Goal: Information Seeking & Learning: Learn about a topic

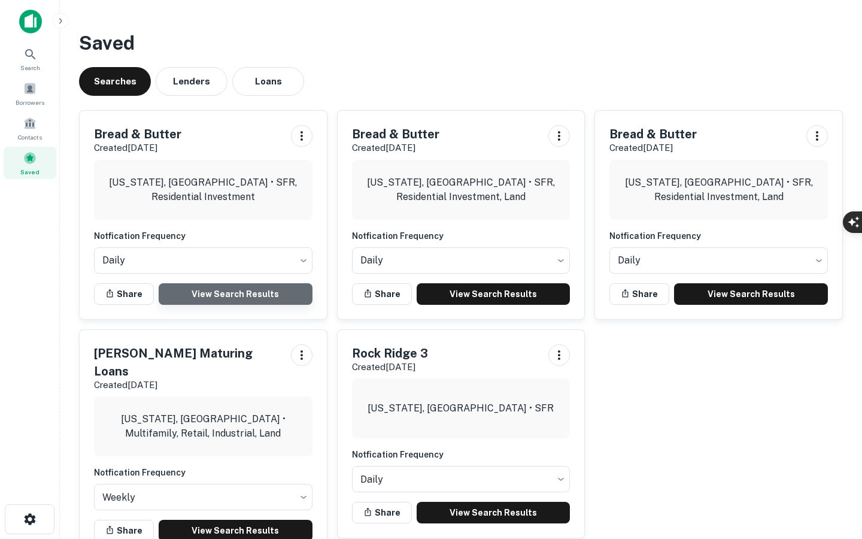
click at [243, 293] on link "View Search Results" at bounding box center [236, 294] width 154 height 22
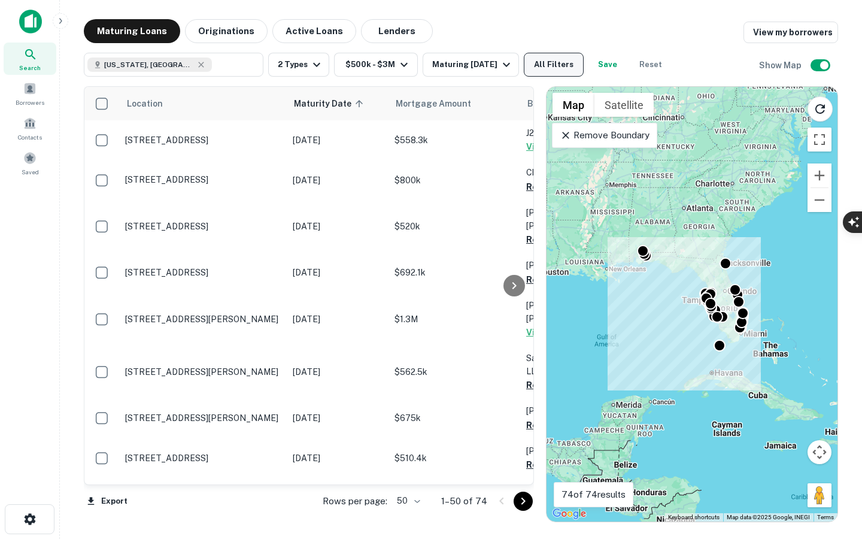
click at [569, 66] on button "All Filters" at bounding box center [554, 65] width 60 height 24
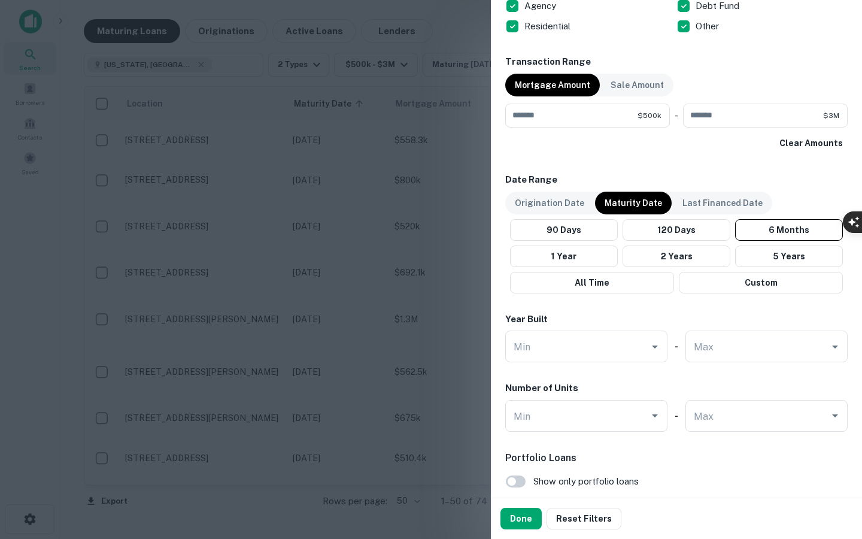
scroll to position [709, 0]
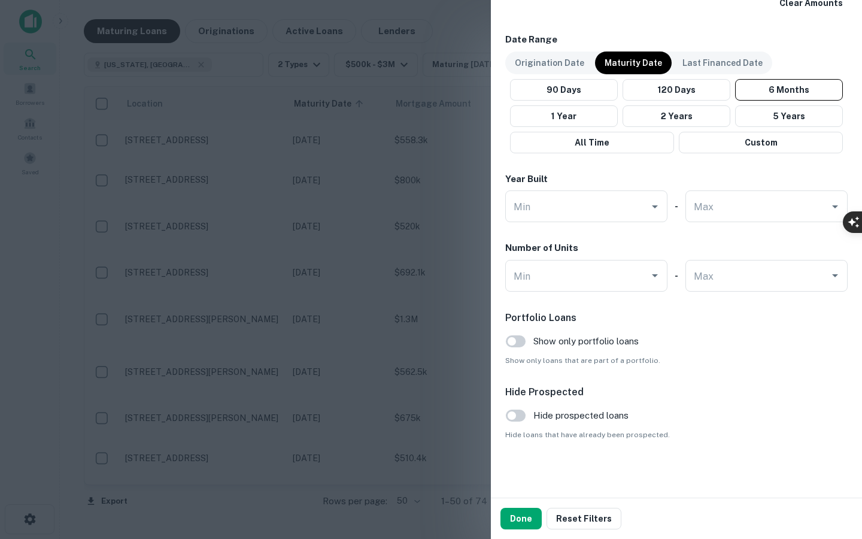
click at [848, 268] on div "button" at bounding box center [848, 262] width 12 height 14
click at [0, 538] on div at bounding box center [0, 539] width 0 height 0
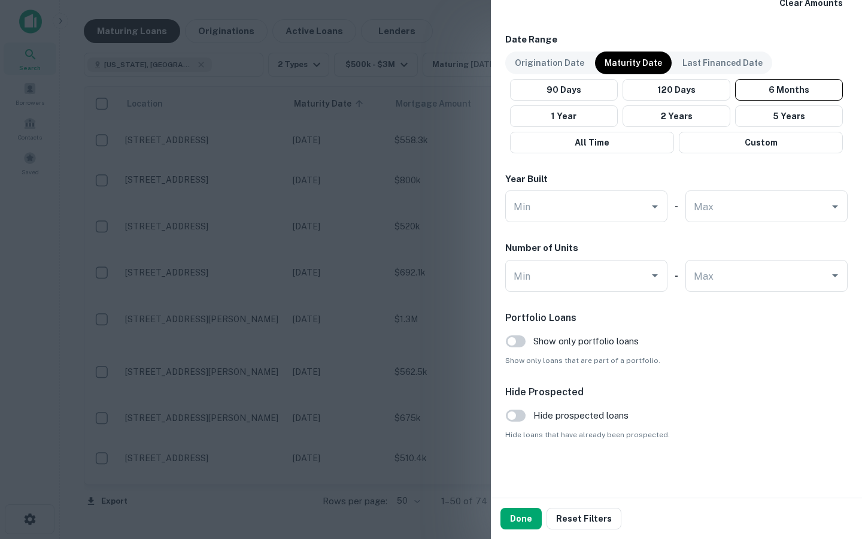
click at [383, 218] on div at bounding box center [431, 269] width 862 height 539
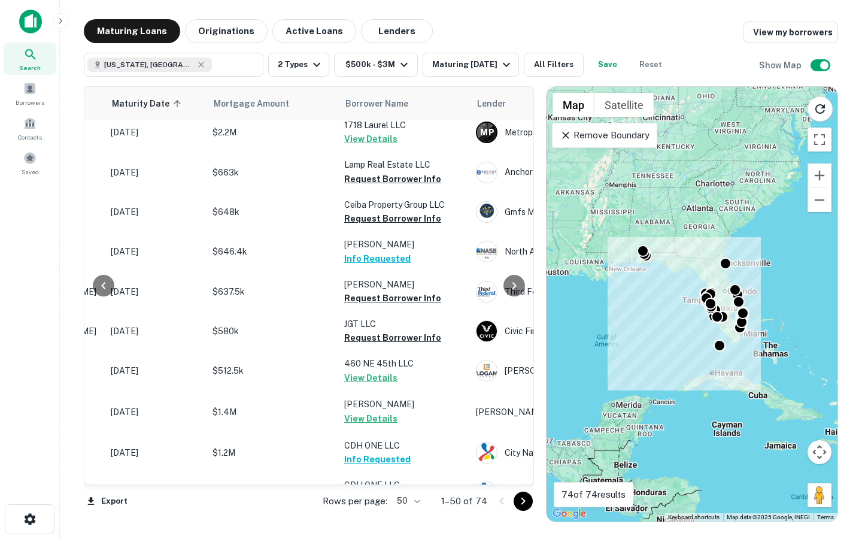
scroll to position [0, 182]
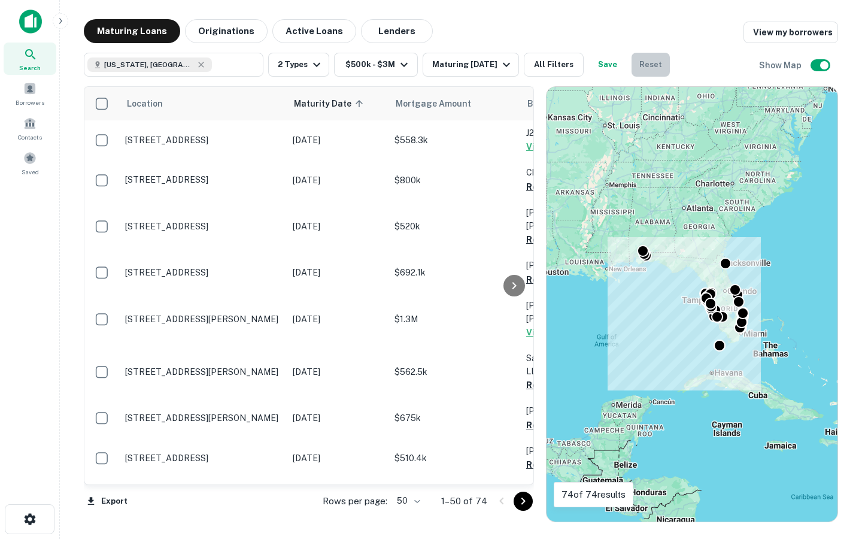
click at [670, 69] on button "Reset" at bounding box center [651, 65] width 38 height 24
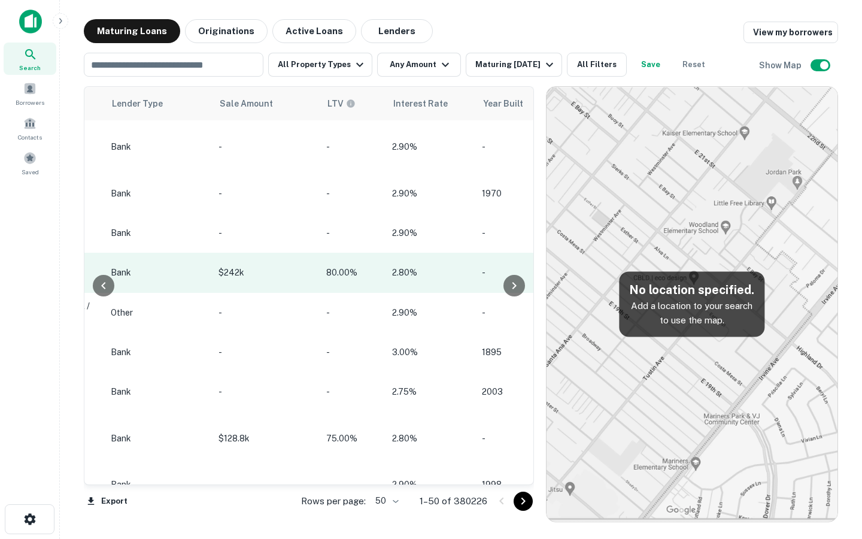
scroll to position [0, 1146]
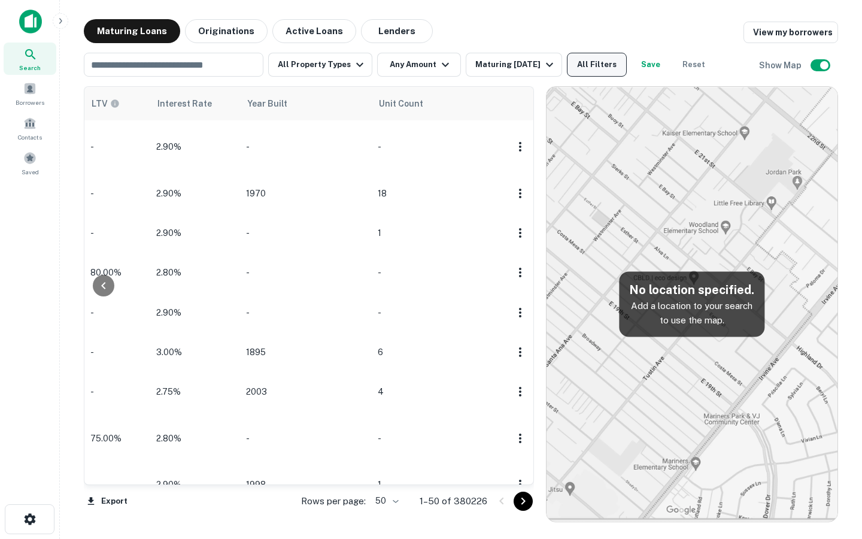
click at [602, 63] on button "All Filters" at bounding box center [597, 65] width 60 height 24
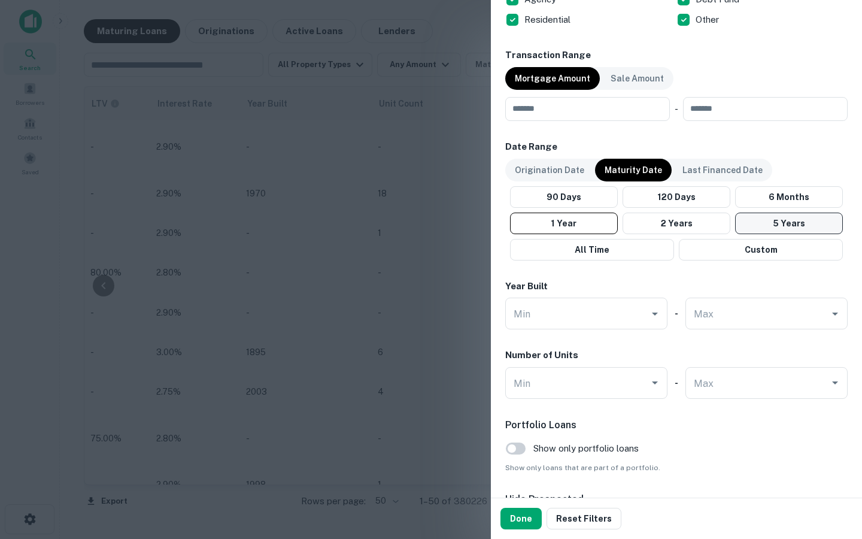
scroll to position [682, 0]
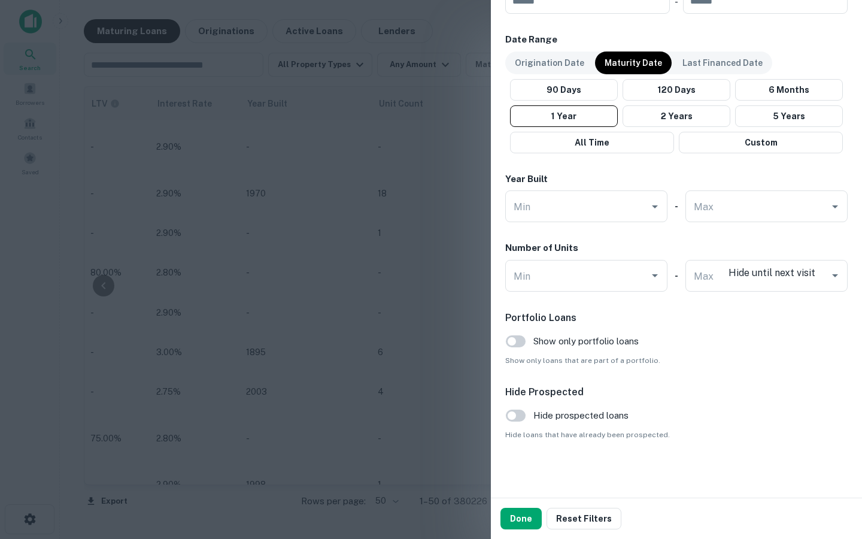
click at [0, 538] on div at bounding box center [0, 539] width 0 height 0
click at [311, 375] on div at bounding box center [431, 269] width 862 height 539
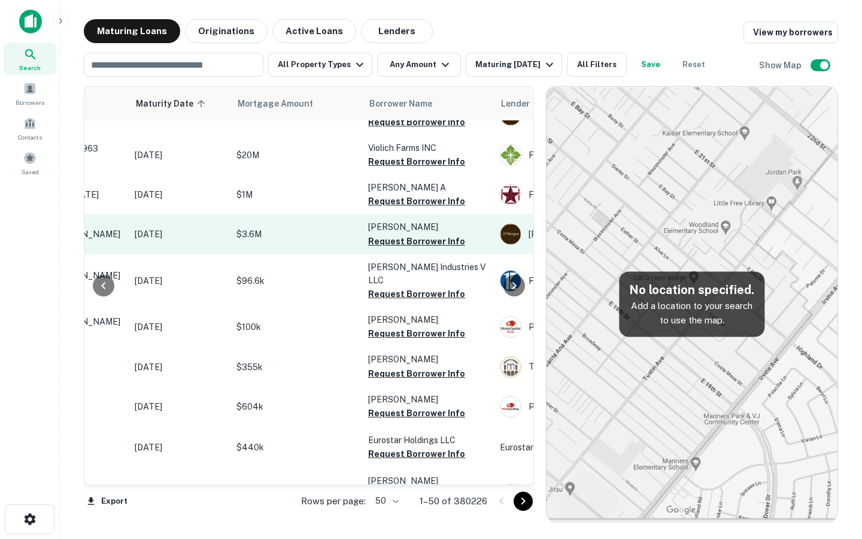
scroll to position [158, 155]
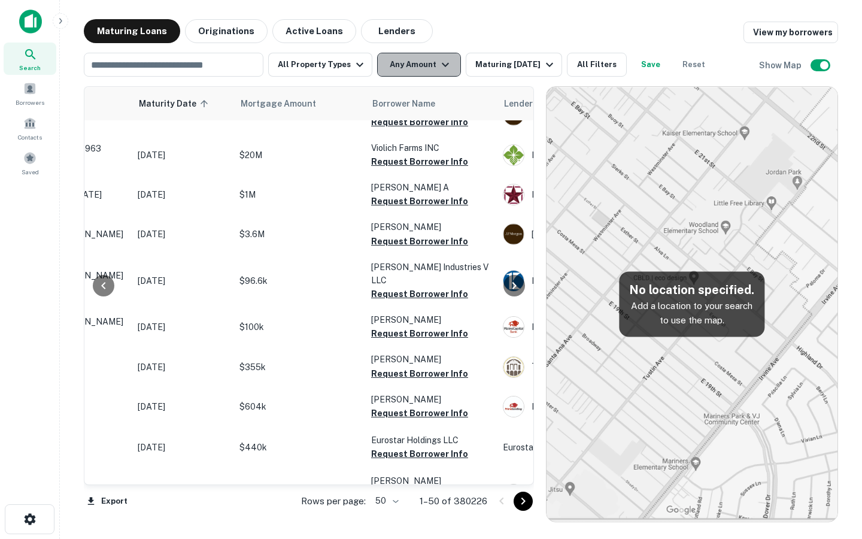
click at [388, 66] on button "Any Amount" at bounding box center [419, 65] width 84 height 24
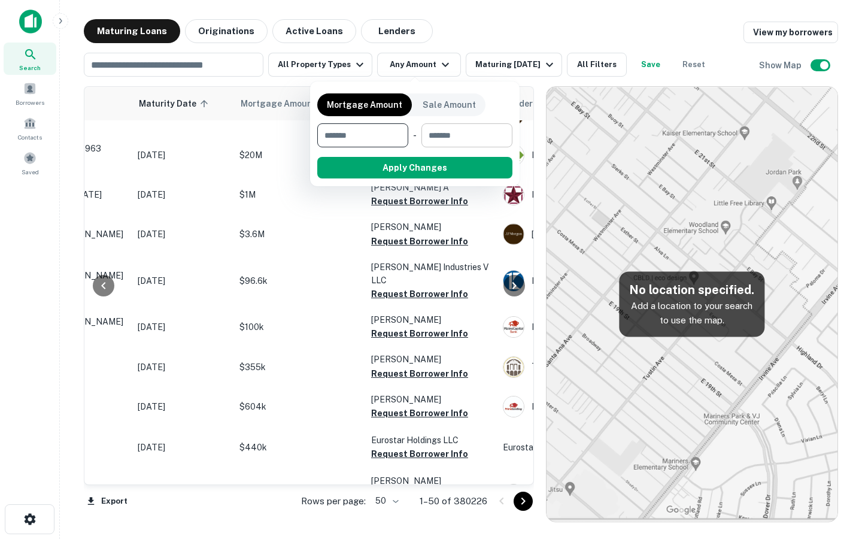
click at [461, 127] on input "number" at bounding box center [463, 135] width 83 height 24
type input "*******"
click at [362, 128] on input "number" at bounding box center [355, 135] width 76 height 24
